Goal: Information Seeking & Learning: Learn about a topic

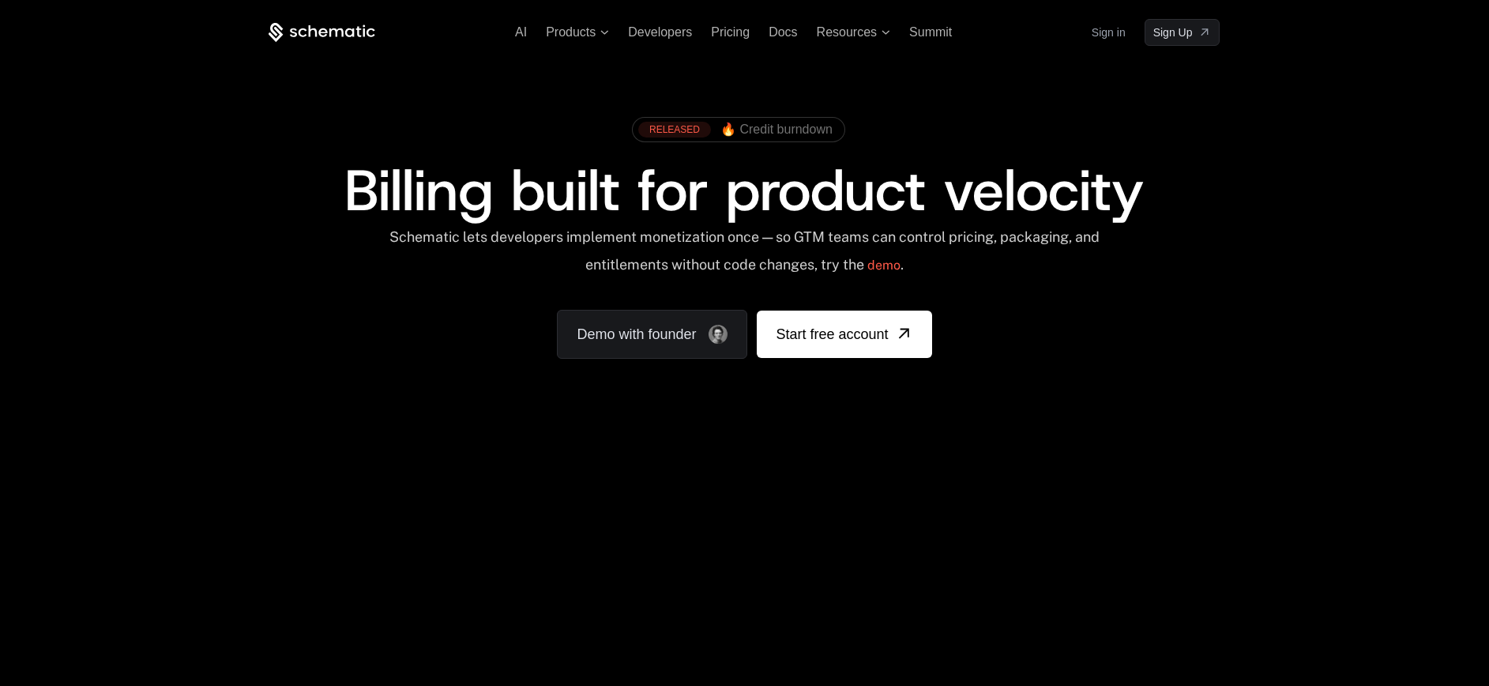
click at [671, 40] on div "AI Products Developers Pricing Docs Resources Summit Sign in Sign Up" at bounding box center [744, 32] width 951 height 27
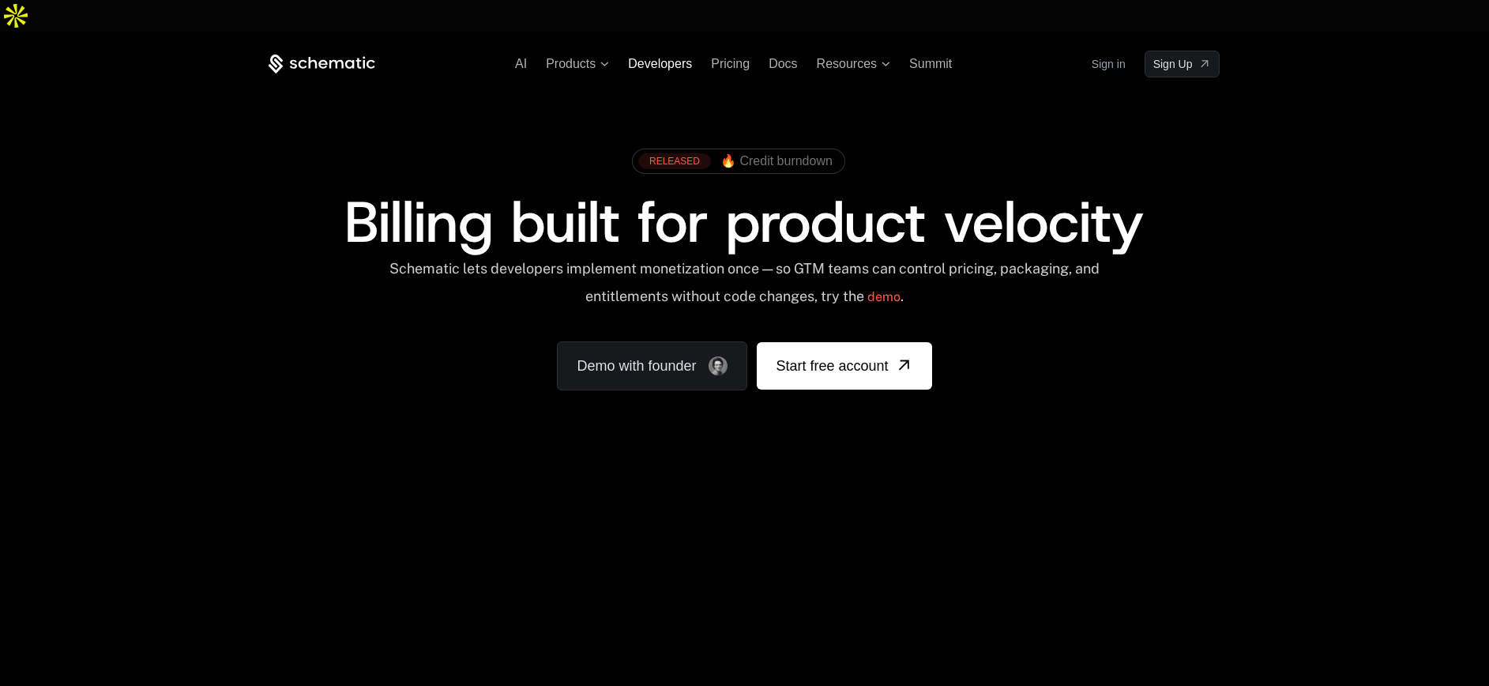
click at [656, 57] on span "Developers" at bounding box center [660, 63] width 64 height 13
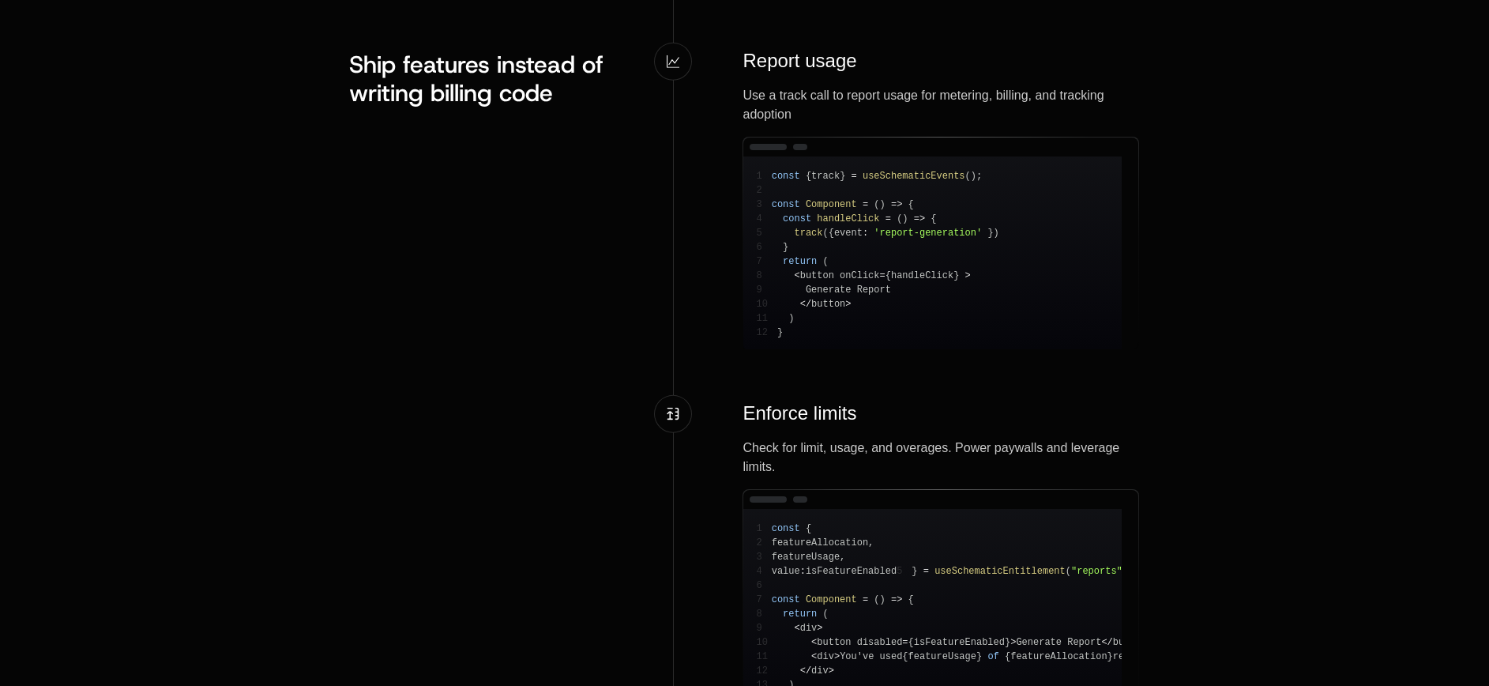
scroll to position [1952, 0]
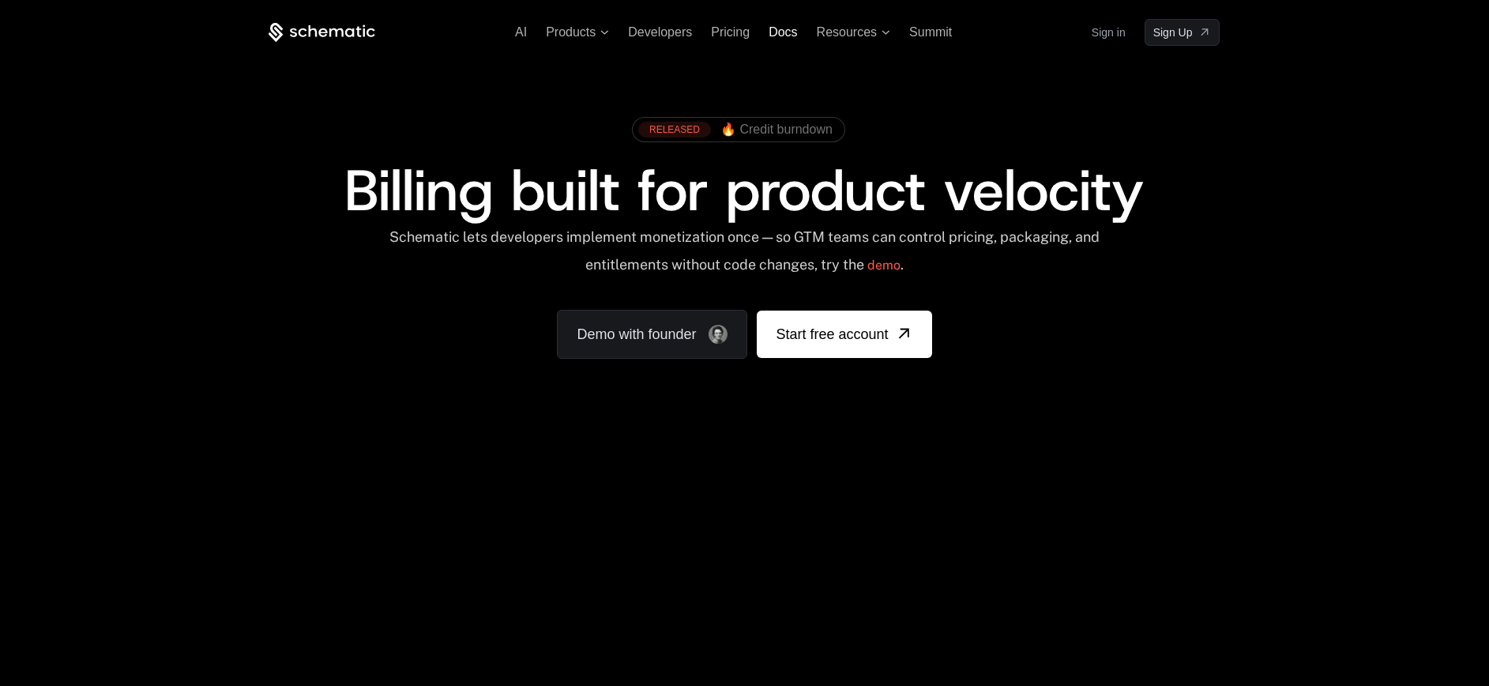
click at [786, 35] on span "Docs" at bounding box center [783, 31] width 28 height 13
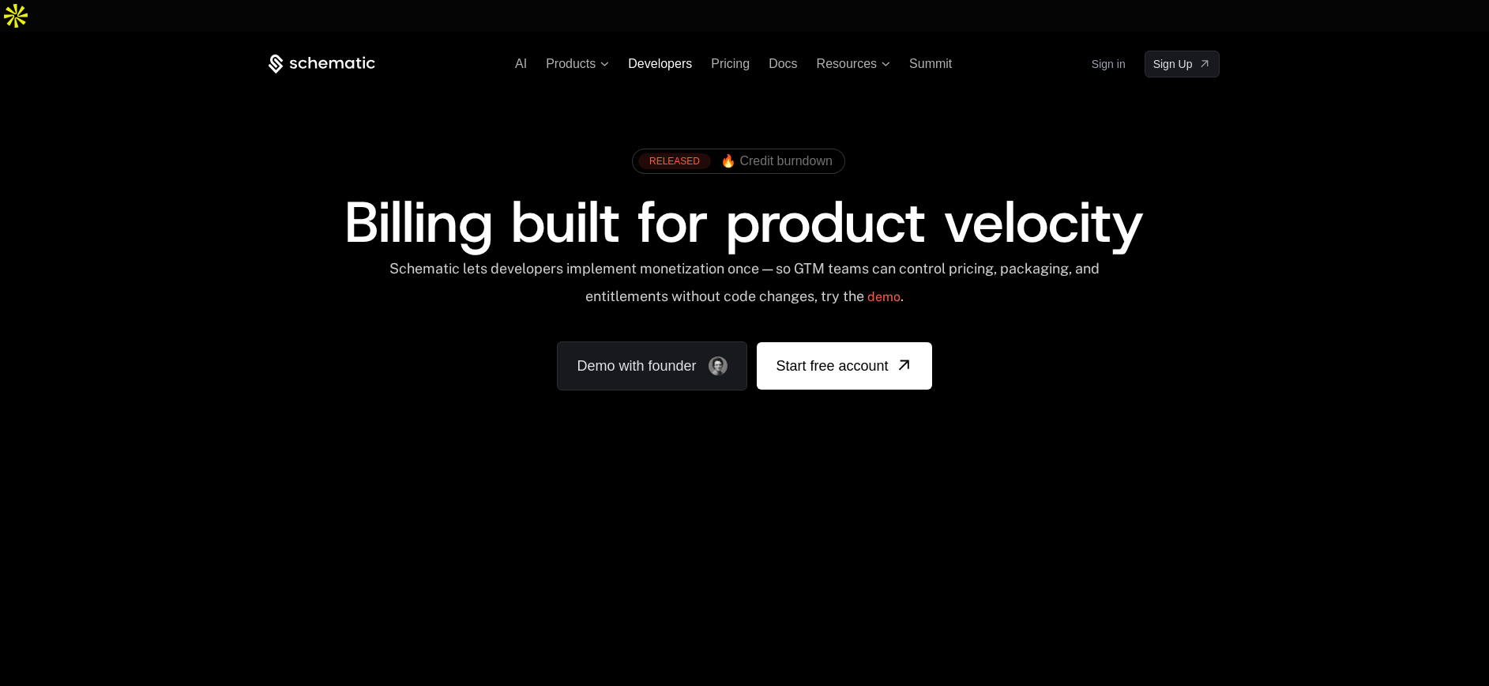
click at [683, 57] on span "Developers" at bounding box center [660, 63] width 64 height 13
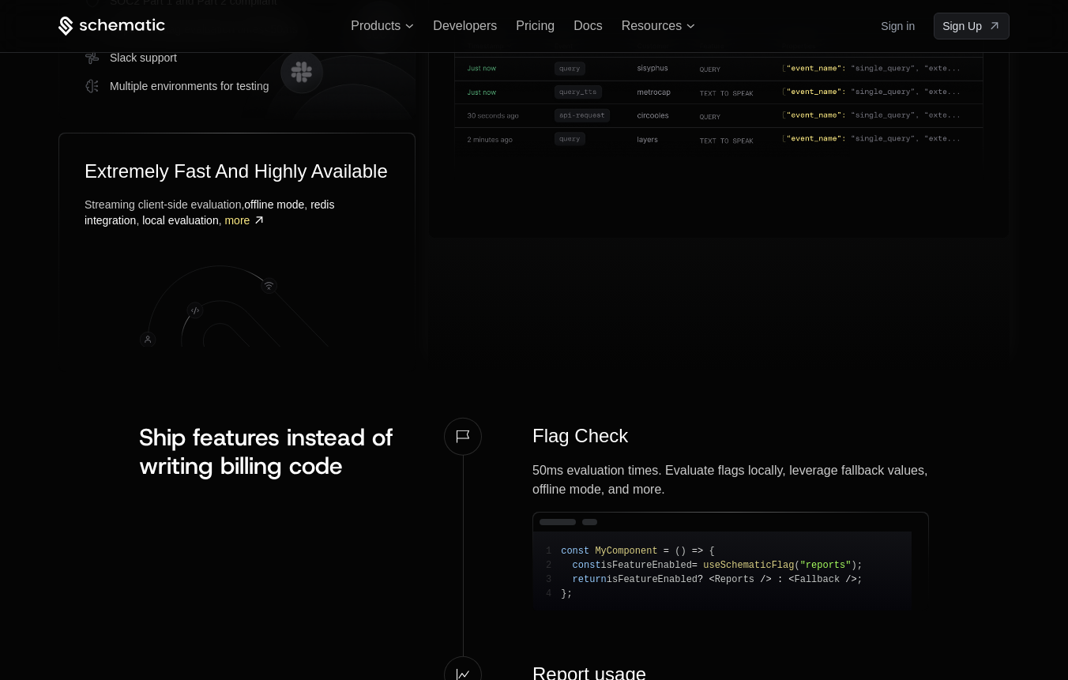
scroll to position [1270, 0]
